Goal: Register for event/course

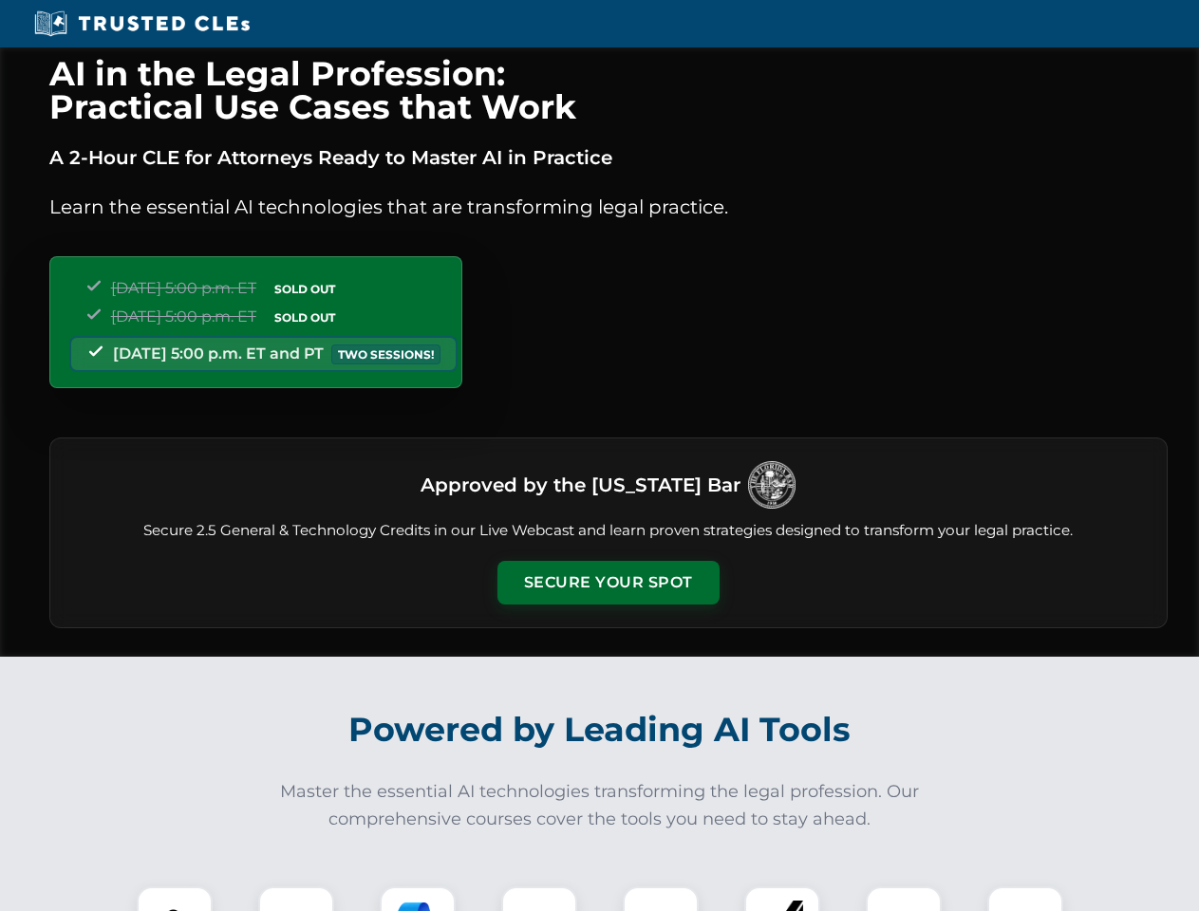
click at [607, 583] on button "Secure Your Spot" at bounding box center [608, 583] width 222 height 44
click at [175, 899] on img at bounding box center [174, 924] width 55 height 55
click at [296, 899] on div at bounding box center [296, 924] width 76 height 76
click at [418, 899] on div at bounding box center [418, 924] width 76 height 76
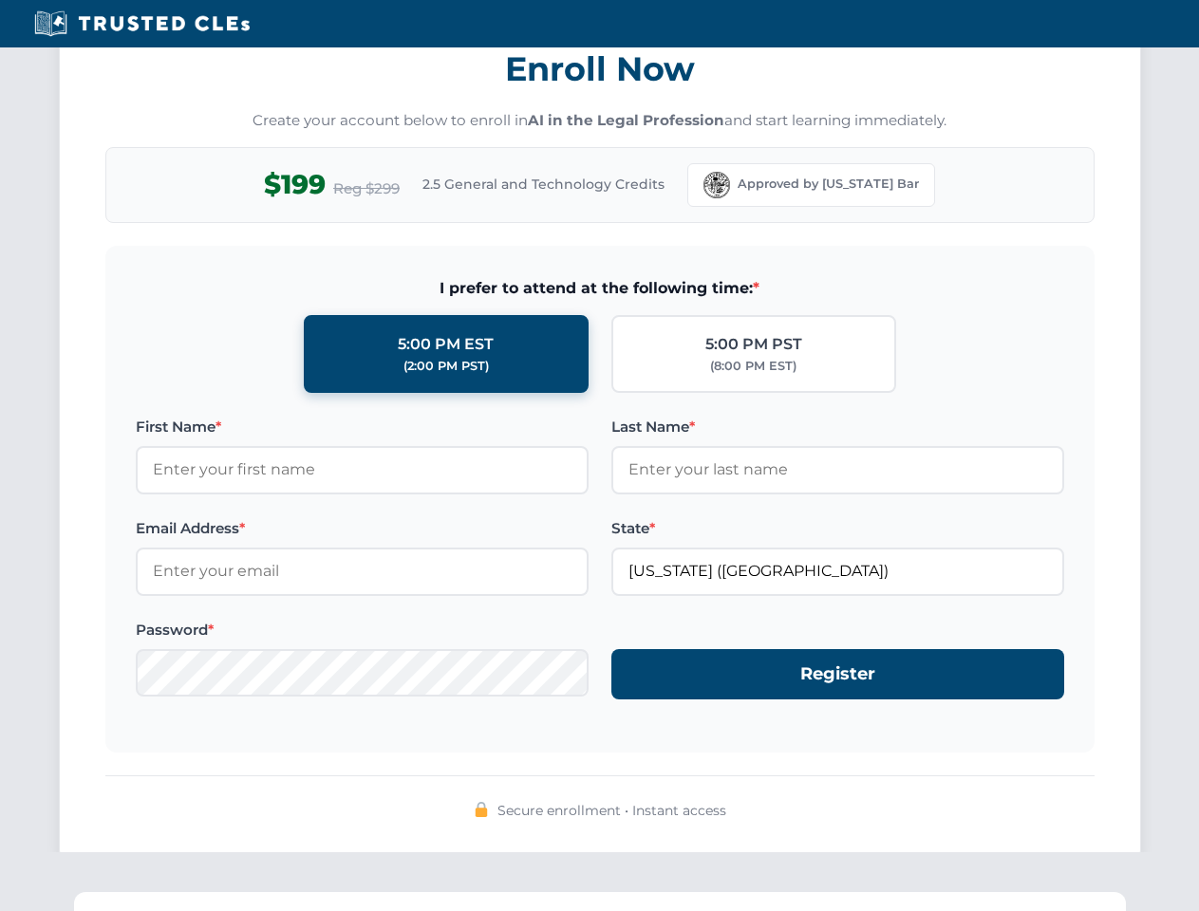
scroll to position [1863, 0]
